Goal: Ask a question

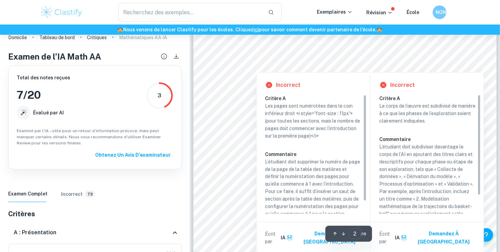
scroll to position [447, 0]
click at [248, 85] on div "Table des matières 1. Introduction ………………………………………………………………………………………………… 3 2. M…" at bounding box center [344, 240] width 303 height 429
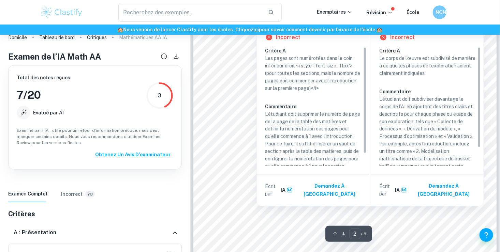
scroll to position [495, 0]
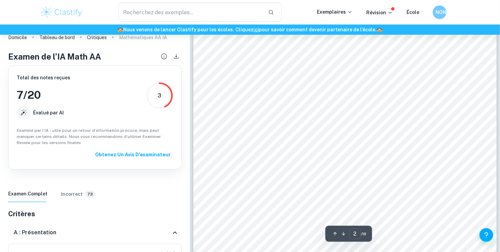
click at [237, 100] on div "Table des matières 1. Introduction ………………………………………………………………………………………………… 3 2. M…" at bounding box center [344, 193] width 303 height 429
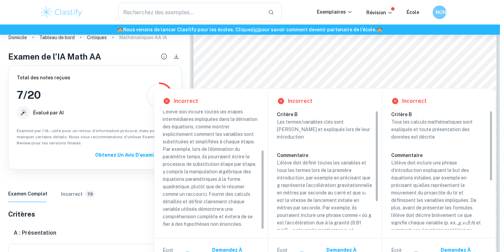
scroll to position [36, 0]
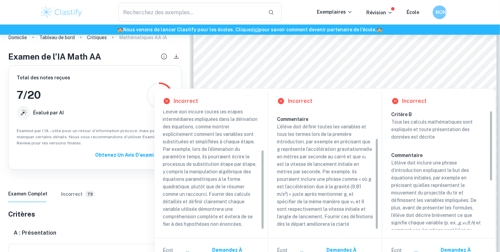
click at [288, 156] on p "L’élève doit définir toutes les variables et tous les termes lors de la premièr…" at bounding box center [325, 175] width 96 height 105
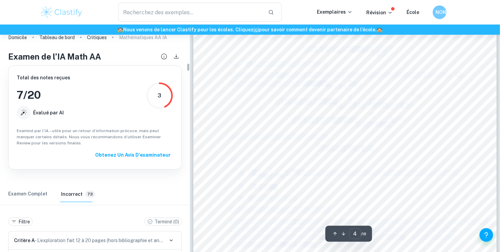
scroll to position [1749, 0]
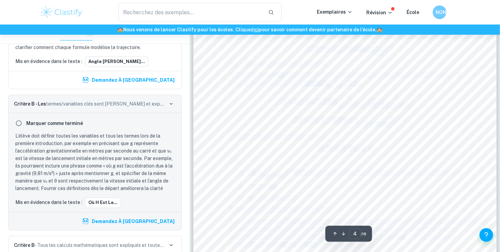
drag, startPoint x: 288, startPoint y: 156, endPoint x: 192, endPoint y: 129, distance: 99.8
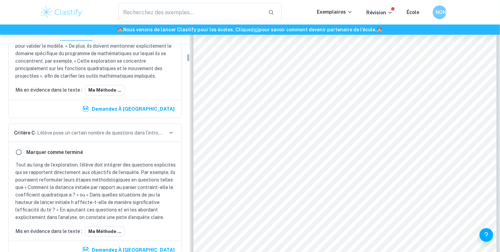
scroll to position [1319, 0]
drag, startPoint x: 157, startPoint y: 123, endPoint x: 92, endPoint y: 114, distance: 66.0
click at [92, 124] on div "Critère C - L’élève pose un certain nombre de questions dans l’introduction ain…" at bounding box center [95, 133] width 173 height 18
drag, startPoint x: 92, startPoint y: 114, endPoint x: 169, endPoint y: 119, distance: 77.5
click at [169, 130] on icon "button" at bounding box center [171, 133] width 6 height 6
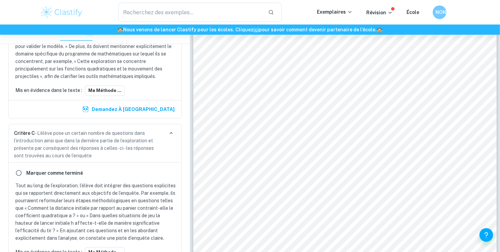
click at [118, 167] on div "Marquer comme terminé" at bounding box center [95, 173] width 165 height 12
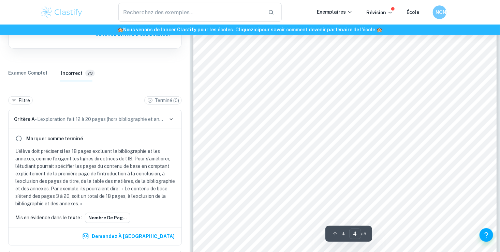
scroll to position [1463, 0]
click at [283, 128] on div at bounding box center [344, 88] width 303 height 429
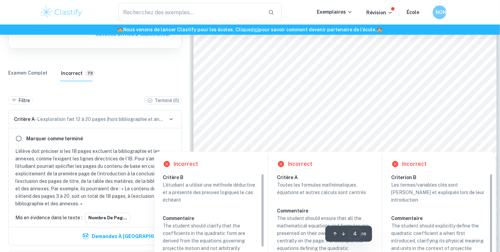
click at [286, 121] on div at bounding box center [358, 125] width 186 height 15
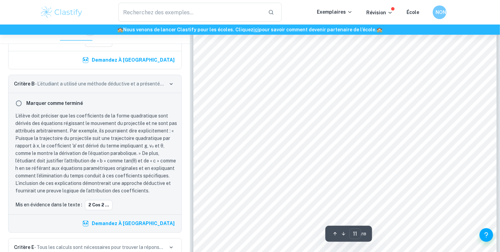
scroll to position [4355, 0]
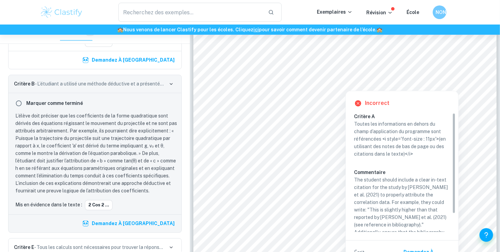
click at [313, 85] on div at bounding box center [345, 85] width 232 height 7
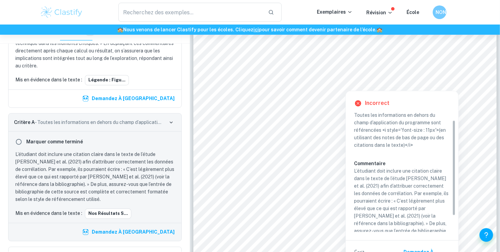
scroll to position [29, 0]
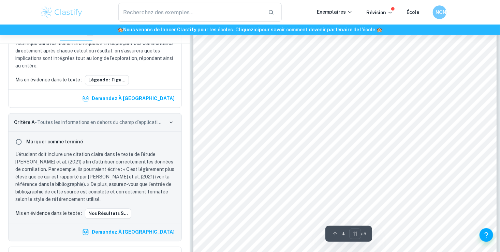
click at [256, 151] on div "5. Discussion, évaluation et perspectives multiples 5.1 Validation comparative …" at bounding box center [344, 219] width 303 height 429
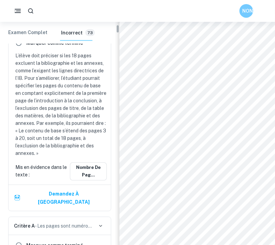
scroll to position [0, 0]
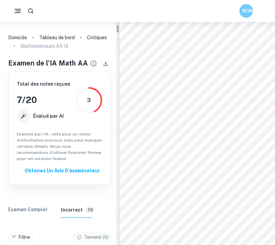
drag, startPoint x: 117, startPoint y: 142, endPoint x: 115, endPoint y: 20, distance: 121.7
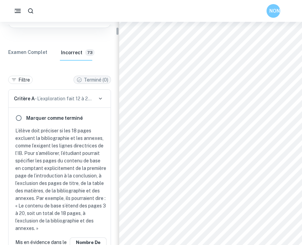
scroll to position [161, 0]
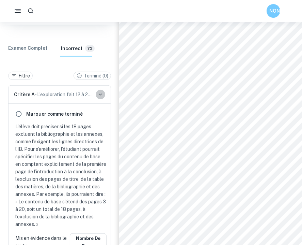
click at [102, 92] on icon "button" at bounding box center [100, 94] width 6 height 6
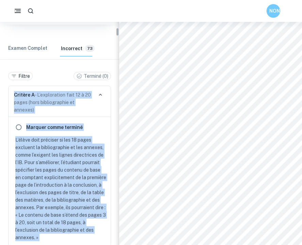
scroll to position [6222, 0]
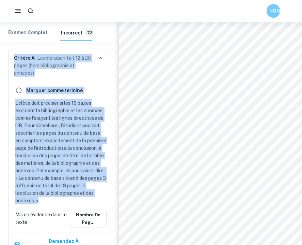
drag, startPoint x: 15, startPoint y: 92, endPoint x: 87, endPoint y: 197, distance: 127.5
click at [87, 197] on div "Critère A - L’exploration fait 12 à 20 pages (hors bibliographie et annexes) Ma…" at bounding box center [59, 154] width 103 height 210
copy div "Critère A - L’exploration fait 12 à 20 pages (hors bibliographie et annexes) Ma…"
click at [16, 86] on input "radio" at bounding box center [19, 90] width 12 height 12
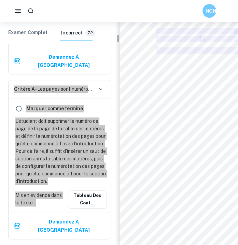
scroll to position [577, 0]
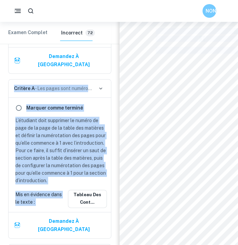
copy body "Loremips Dolorsi am cons Adipiscin Elitseddoeius TE IN Utlabo et d’MA Aliq EN A…"
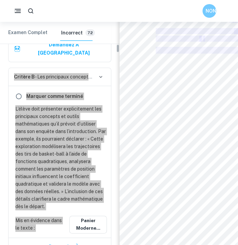
scroll to position [1173, 0]
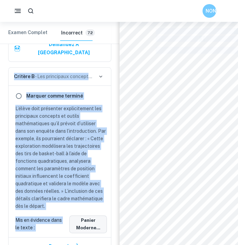
click at [82, 216] on font "Panier moderne..." at bounding box center [88, 223] width 31 height 15
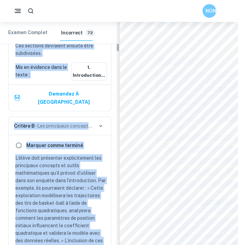
scroll to position [1118, 0]
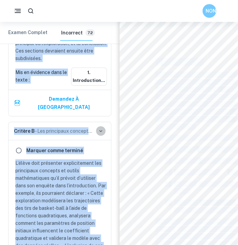
click at [97, 128] on icon "button" at bounding box center [100, 131] width 6 height 6
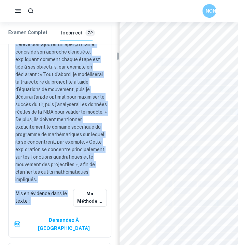
scroll to position [1652, 0]
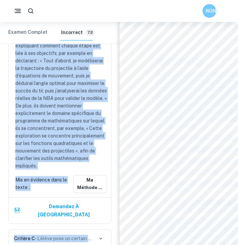
click at [100, 237] on icon "button" at bounding box center [100, 238] width 3 height 2
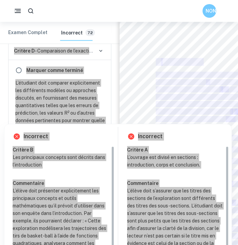
scroll to position [10301, 0]
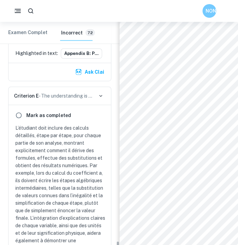
scroll to position [13945, 0]
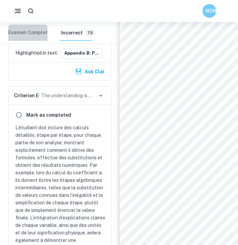
click at [26, 33] on font "Examen complet" at bounding box center [27, 33] width 39 height 6
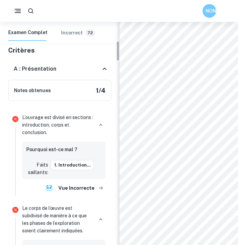
scroll to position [192, 0]
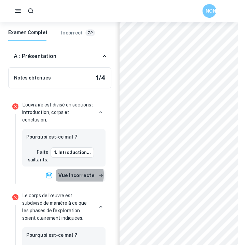
click at [72, 174] on font "Vue incorrecte" at bounding box center [76, 175] width 36 height 8
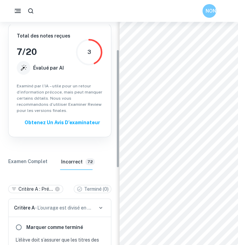
scroll to position [47, 0]
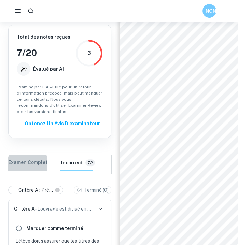
click at [38, 160] on font "Examen complet" at bounding box center [27, 163] width 39 height 6
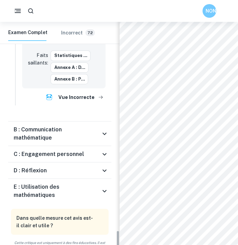
scroll to position [2324, 0]
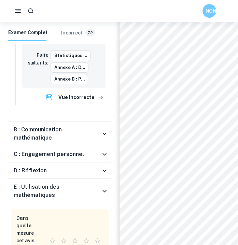
click at [71, 183] on h6 "E : Utilisation des mathématiques" at bounding box center [57, 191] width 87 height 16
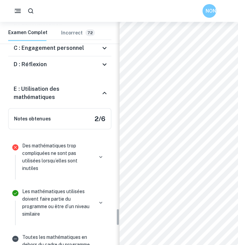
scroll to position [2395, 0]
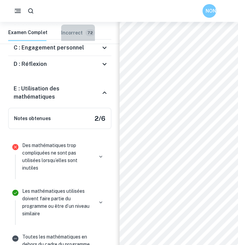
click at [64, 34] on h6 "Incorrect" at bounding box center [71, 32] width 21 height 7
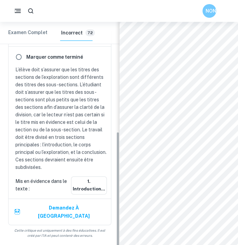
scroll to position [204, 0]
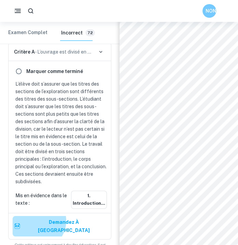
click at [78, 220] on font "Demandez à [GEOGRAPHIC_DATA]" at bounding box center [63, 226] width 81 height 16
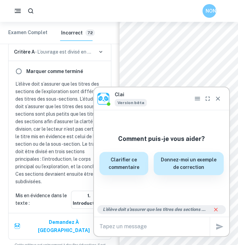
click at [101, 226] on textarea at bounding box center [154, 226] width 110 height 8
type textarea "c'est la police et l'inteligne a utiliser"
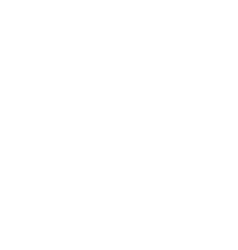
scroll to position [0, 0]
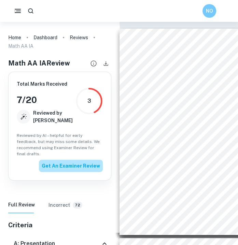
click at [76, 160] on button "Get An Examiner Review" at bounding box center [71, 166] width 64 height 12
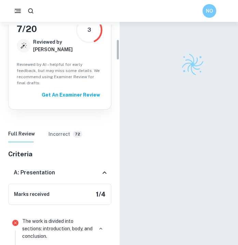
scroll to position [161, 0]
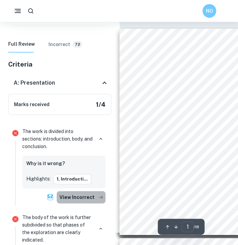
click at [91, 191] on button "View Incorrect" at bounding box center [81, 197] width 49 height 12
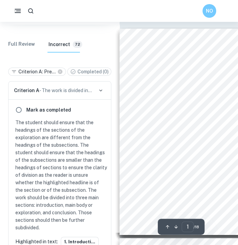
scroll to position [192, 0]
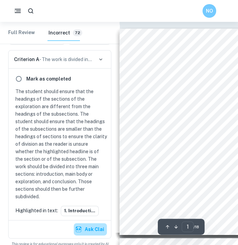
click at [85, 223] on button "Ask Clai" at bounding box center [90, 229] width 33 height 12
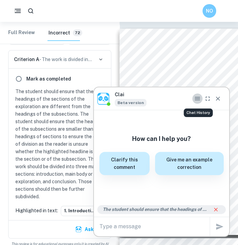
click at [196, 100] on icon "Chat History" at bounding box center [197, 98] width 5 height 3
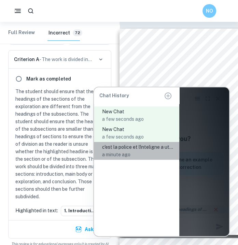
click at [133, 145] on span "c'est la police et l'inteligne a utiliser" at bounding box center [138, 146] width 72 height 7
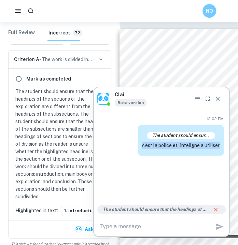
drag, startPoint x: 140, startPoint y: 143, endPoint x: 225, endPoint y: 149, distance: 84.8
click at [197, 101] on icon "Chat History" at bounding box center [197, 98] width 7 height 7
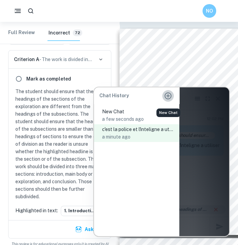
click at [167, 94] on icon "New Chat" at bounding box center [167, 95] width 7 height 7
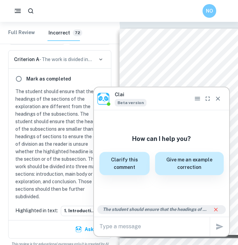
click at [123, 221] on div "x" at bounding box center [154, 226] width 110 height 11
paste textarea "c'est la police et l'inteligne a utiliser"
click at [110, 225] on textarea "c'est la police et l'inteligne a utiliser" at bounding box center [154, 226] width 110 height 8
type textarea "c'est quoi la police et l'inteligne a utiliser"
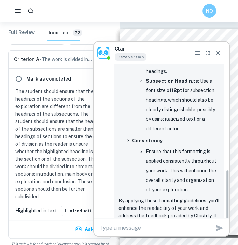
scroll to position [312, 0]
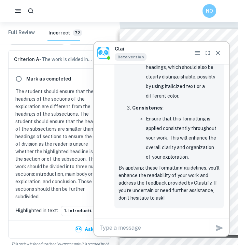
click at [140, 227] on textarea at bounding box center [154, 228] width 110 height 8
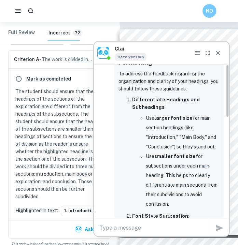
scroll to position [0, 0]
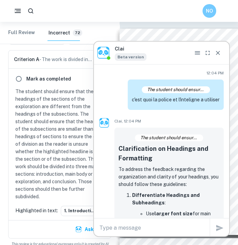
click at [153, 224] on textarea at bounding box center [154, 228] width 110 height 8
type textarea "c"
type textarea "et pour l'interligne"
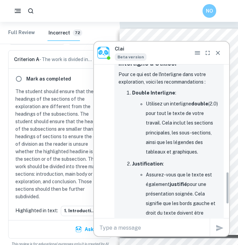
scroll to position [532, 0]
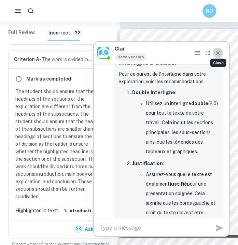
click at [217, 52] on icon "Close" at bounding box center [217, 52] width 7 height 7
